Goal: Task Accomplishment & Management: Manage account settings

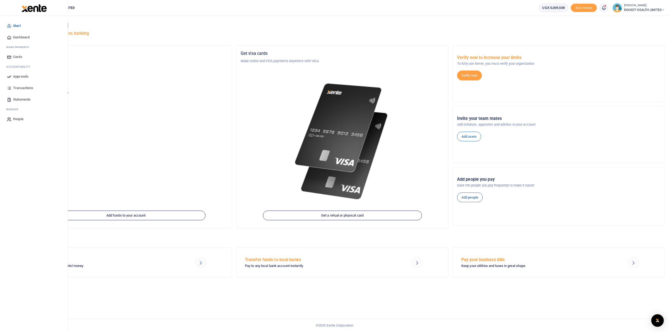
click at [21, 77] on span "Approvals" at bounding box center [20, 76] width 15 height 5
click at [24, 78] on span "Approvals" at bounding box center [20, 76] width 15 height 5
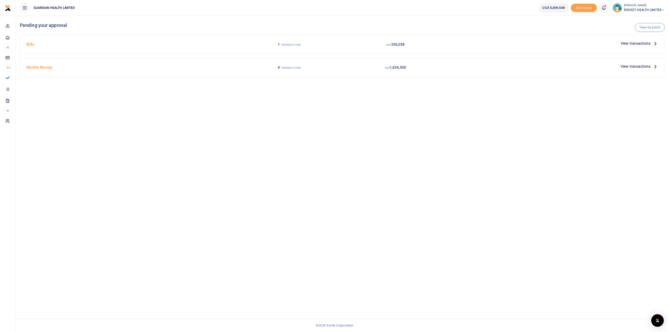
click at [640, 45] on span "View transactions" at bounding box center [636, 44] width 30 height 6
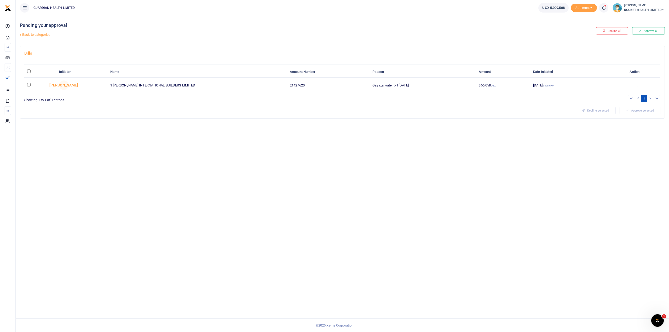
click at [29, 71] on input "\a \a : activate to sort column descending" at bounding box center [28, 71] width 3 height 3
checkbox input "true"
click at [639, 110] on button "Approve selected (1)" at bounding box center [638, 110] width 44 height 7
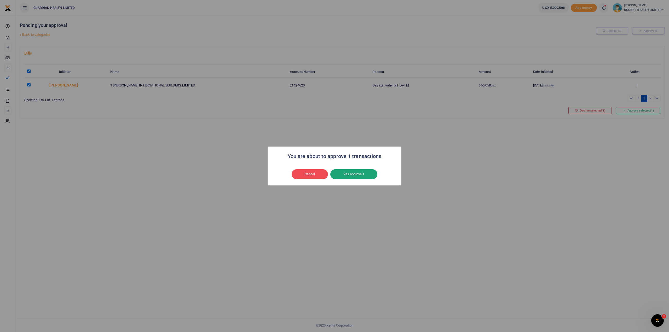
click at [368, 172] on button "Yes approve 1" at bounding box center [353, 174] width 47 height 10
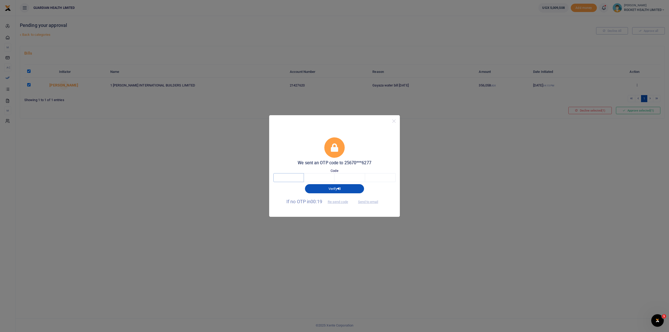
click at [294, 180] on input "text" at bounding box center [288, 177] width 31 height 9
type input "2"
type input "5"
type input "9"
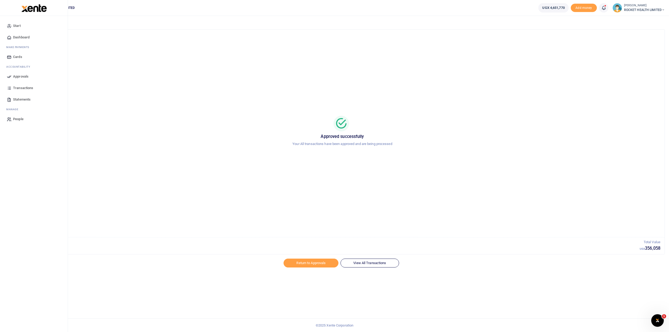
click at [21, 74] on span "Approvals" at bounding box center [20, 76] width 15 height 5
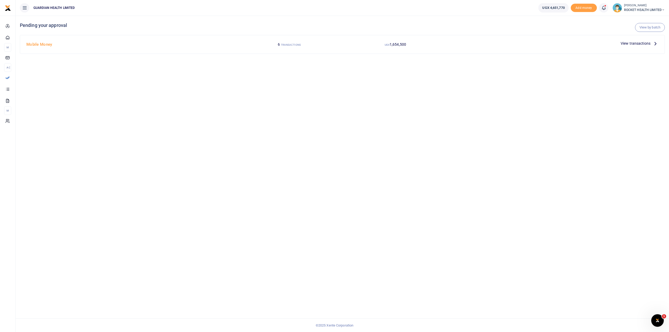
click at [633, 45] on span "View transactions" at bounding box center [636, 44] width 30 height 6
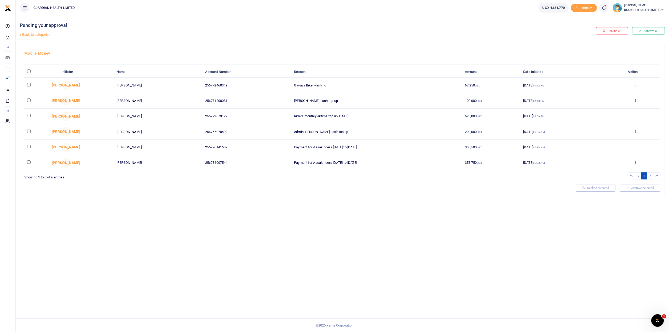
click at [29, 70] on input "\a \a : activate to sort column descending" at bounding box center [28, 71] width 3 height 3
checkbox input "true"
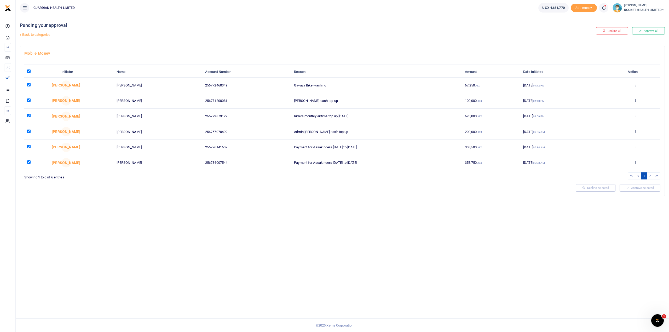
checkbox input "true"
click at [636, 188] on button "Approve selected (6)" at bounding box center [638, 187] width 44 height 7
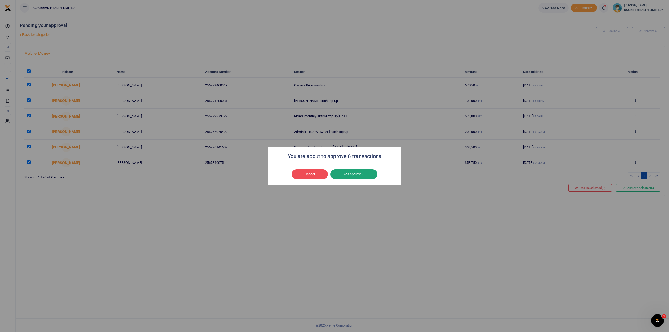
click at [351, 176] on button "Yes approve 6" at bounding box center [353, 174] width 47 height 10
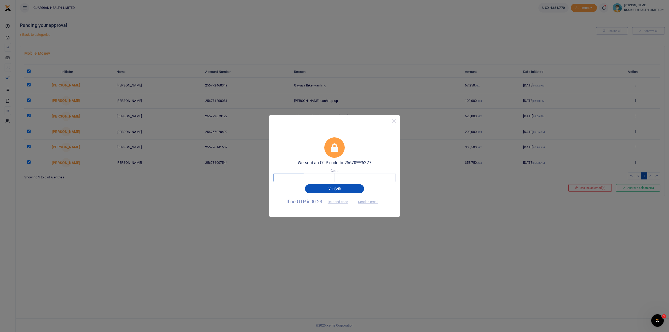
click at [294, 178] on input "text" at bounding box center [288, 177] width 31 height 9
type input "1"
type input "9"
type input "4"
type input "0"
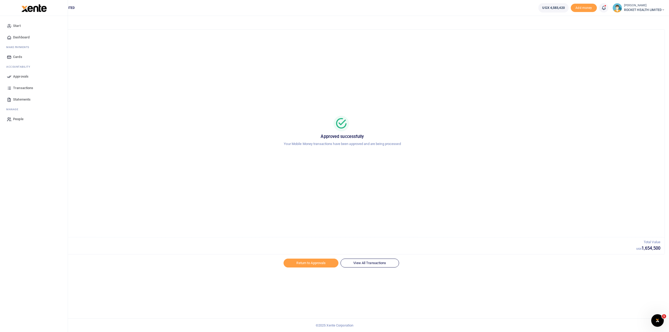
click at [20, 77] on span "Approvals" at bounding box center [20, 76] width 15 height 5
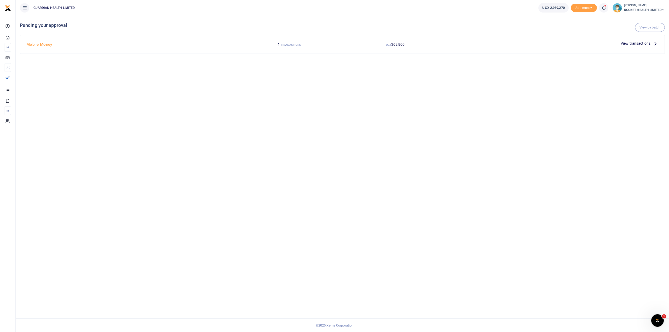
click at [256, 46] on div "1 TRANSACTIONS" at bounding box center [289, 44] width 106 height 10
click at [626, 42] on span "View transactions" at bounding box center [636, 44] width 30 height 6
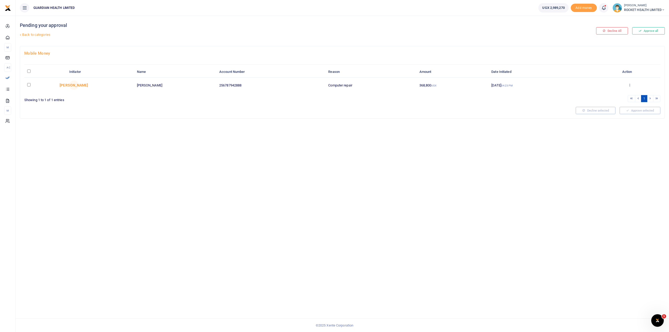
click at [29, 84] on input "checkbox" at bounding box center [28, 84] width 3 height 3
checkbox input "true"
click at [640, 111] on button "Approve selected (1)" at bounding box center [638, 110] width 44 height 7
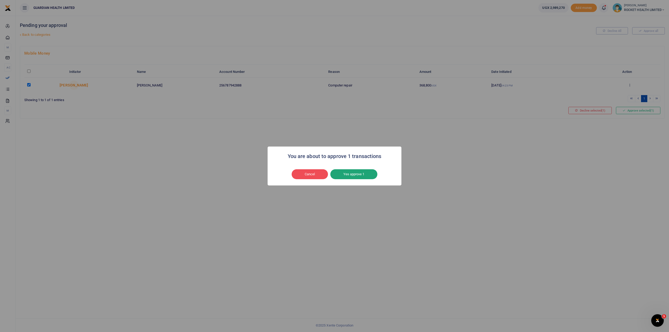
click at [358, 175] on button "Yes approve 1" at bounding box center [353, 174] width 47 height 10
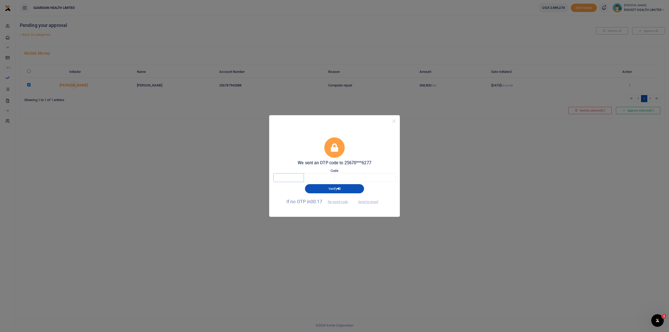
click at [294, 178] on input "text" at bounding box center [288, 177] width 31 height 9
click at [280, 178] on input "text" at bounding box center [288, 177] width 31 height 9
type input "6"
type input "8"
type input "2"
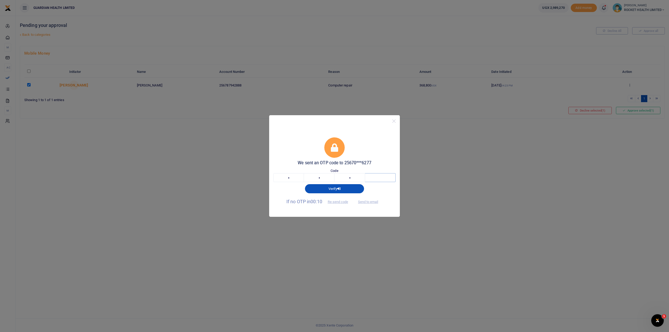
type input "6"
